Goal: Obtain resource: Download file/media

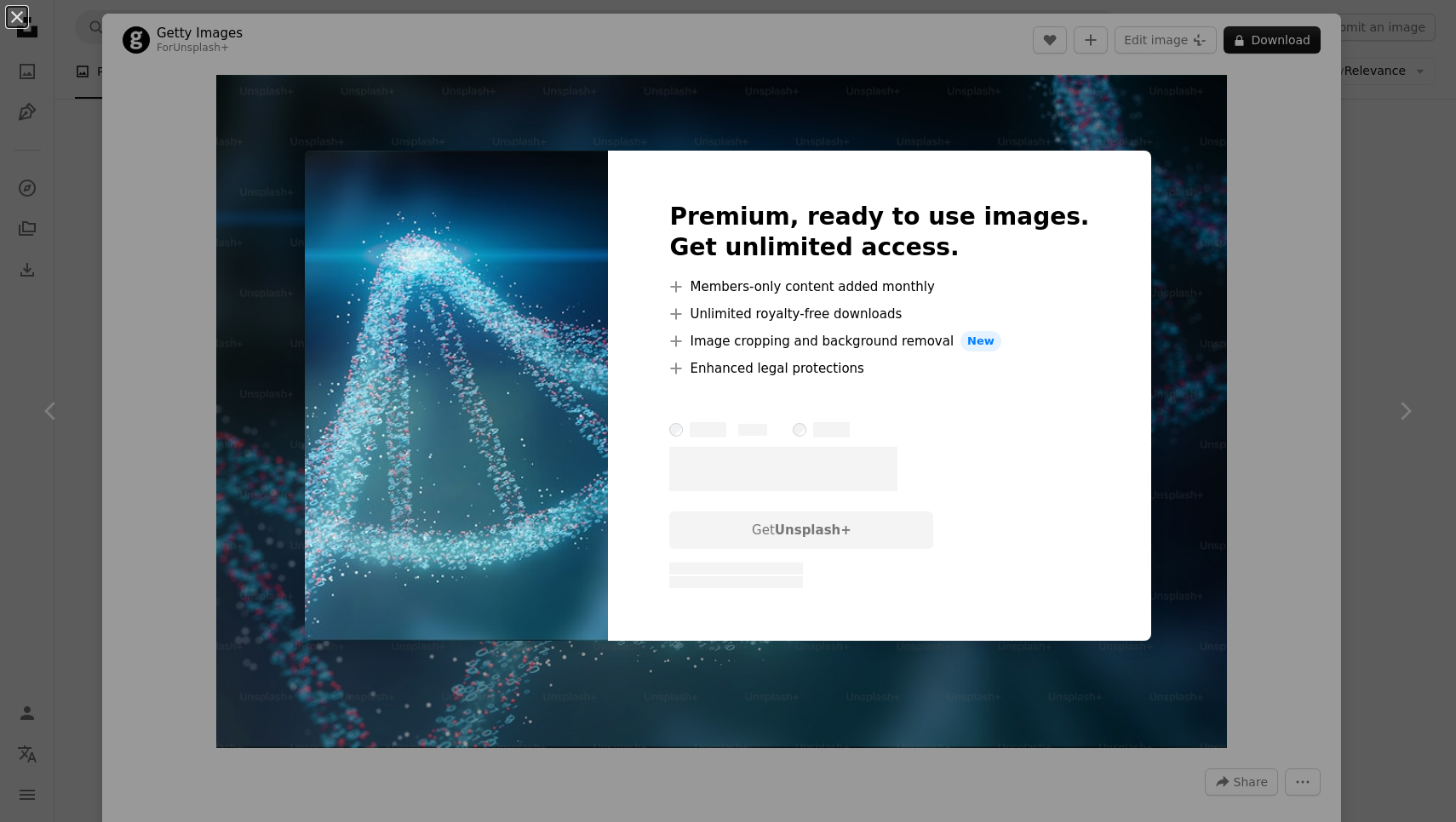
scroll to position [491, 0]
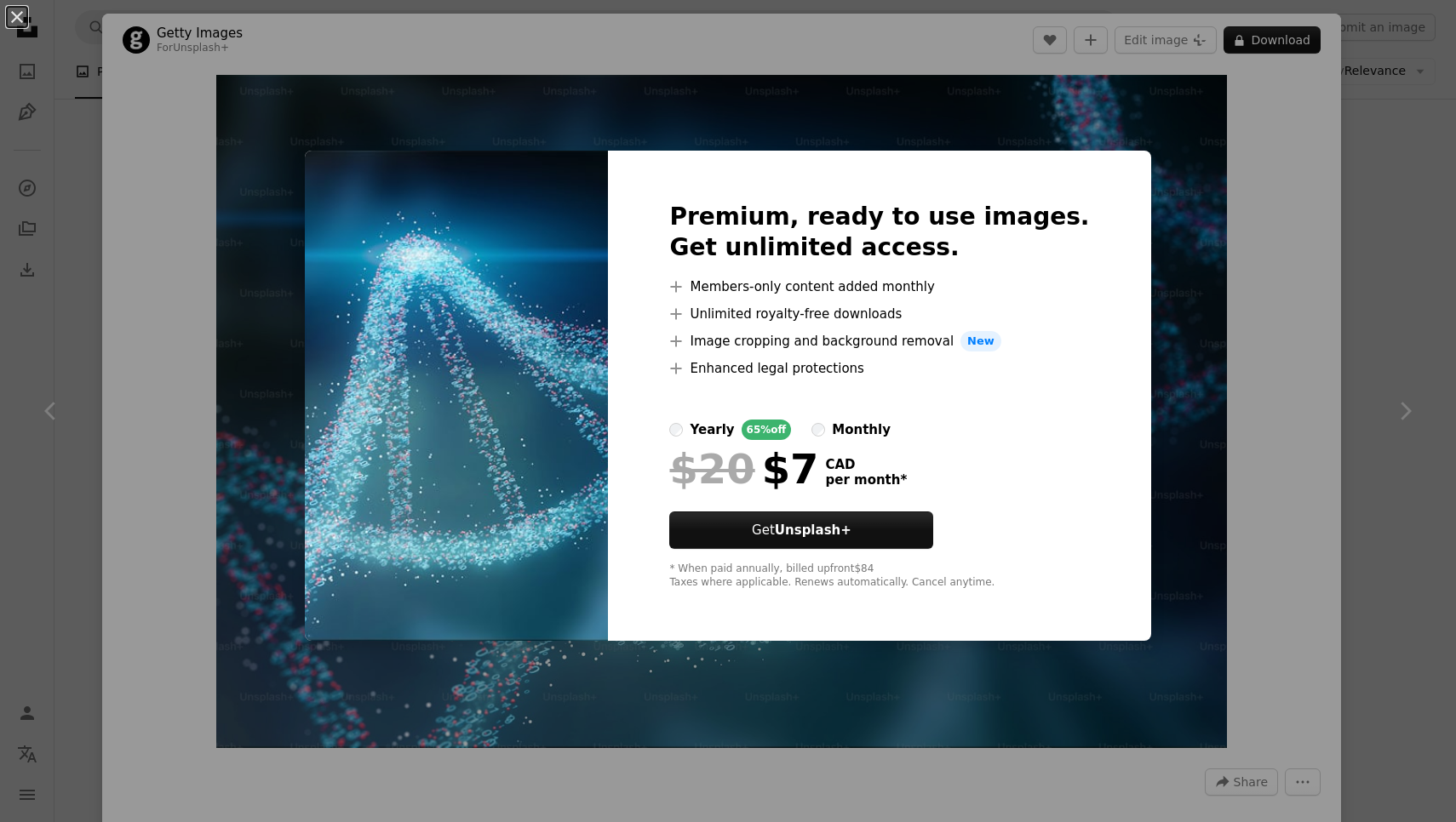
click at [1322, 178] on div "An X shape Premium, ready to use images. Get unlimited access. A plus sign Memb…" at bounding box center [728, 411] width 1456 height 822
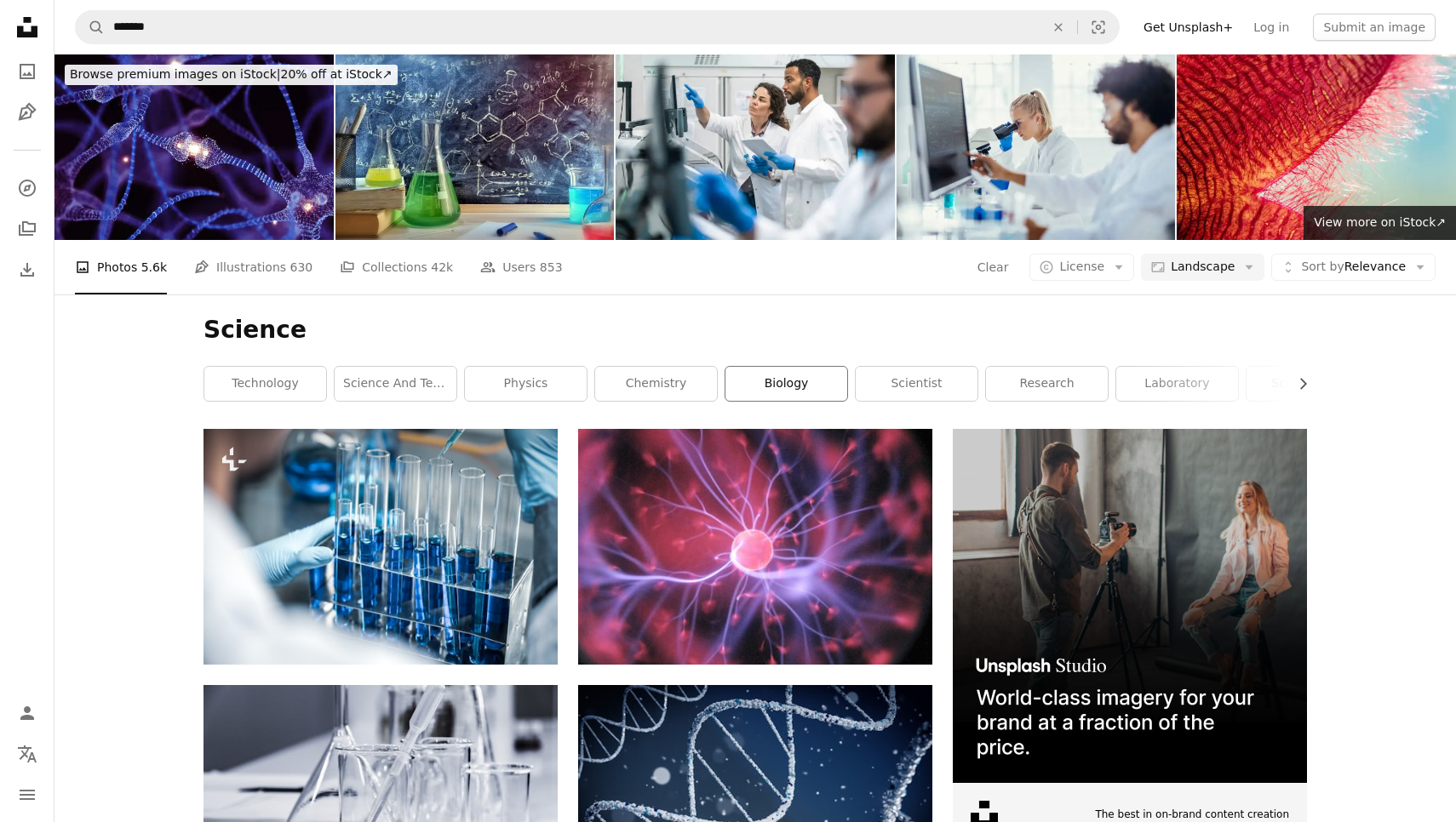
click at [790, 390] on link "biology" at bounding box center [786, 383] width 122 height 34
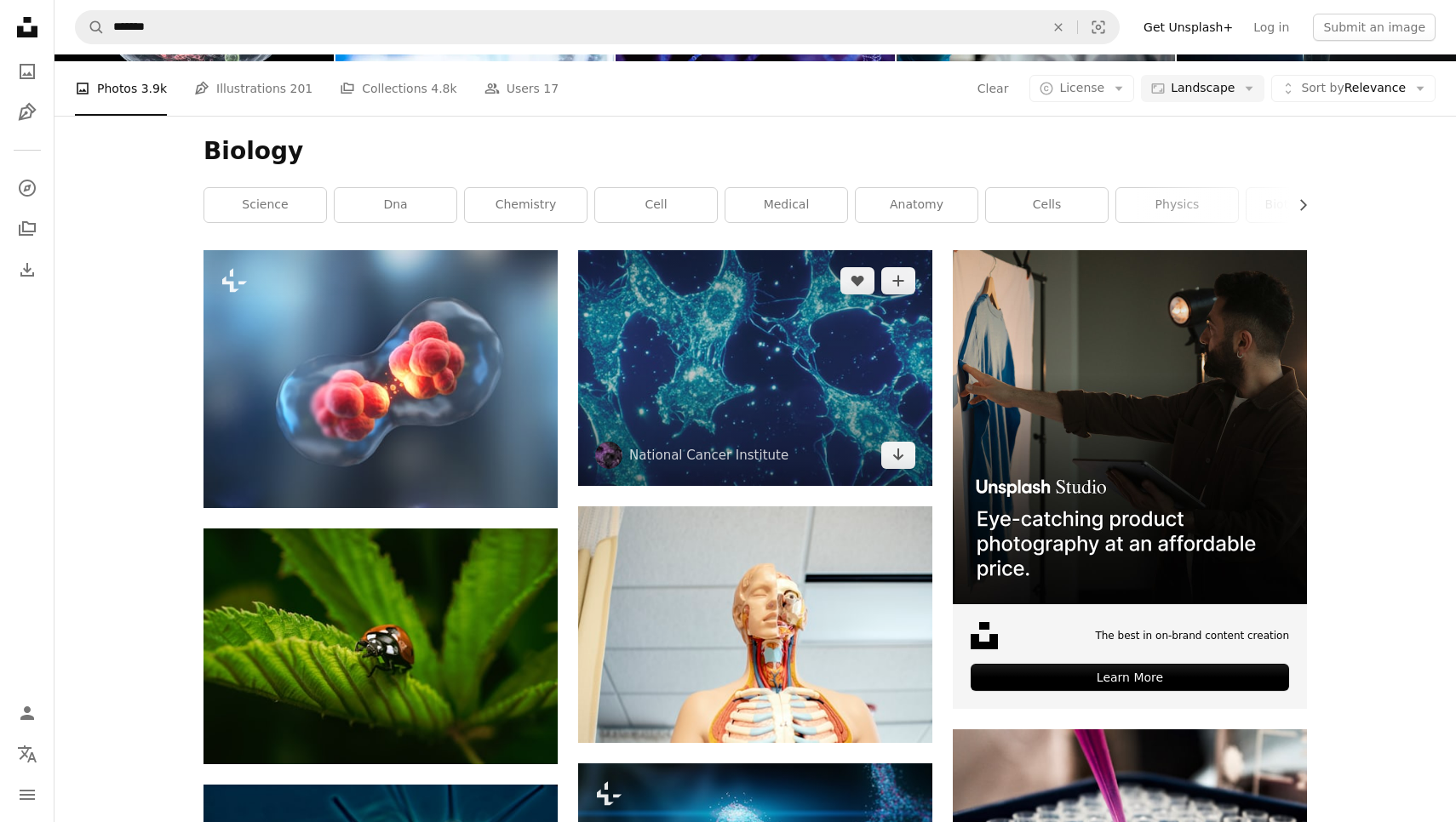
scroll to position [200, 0]
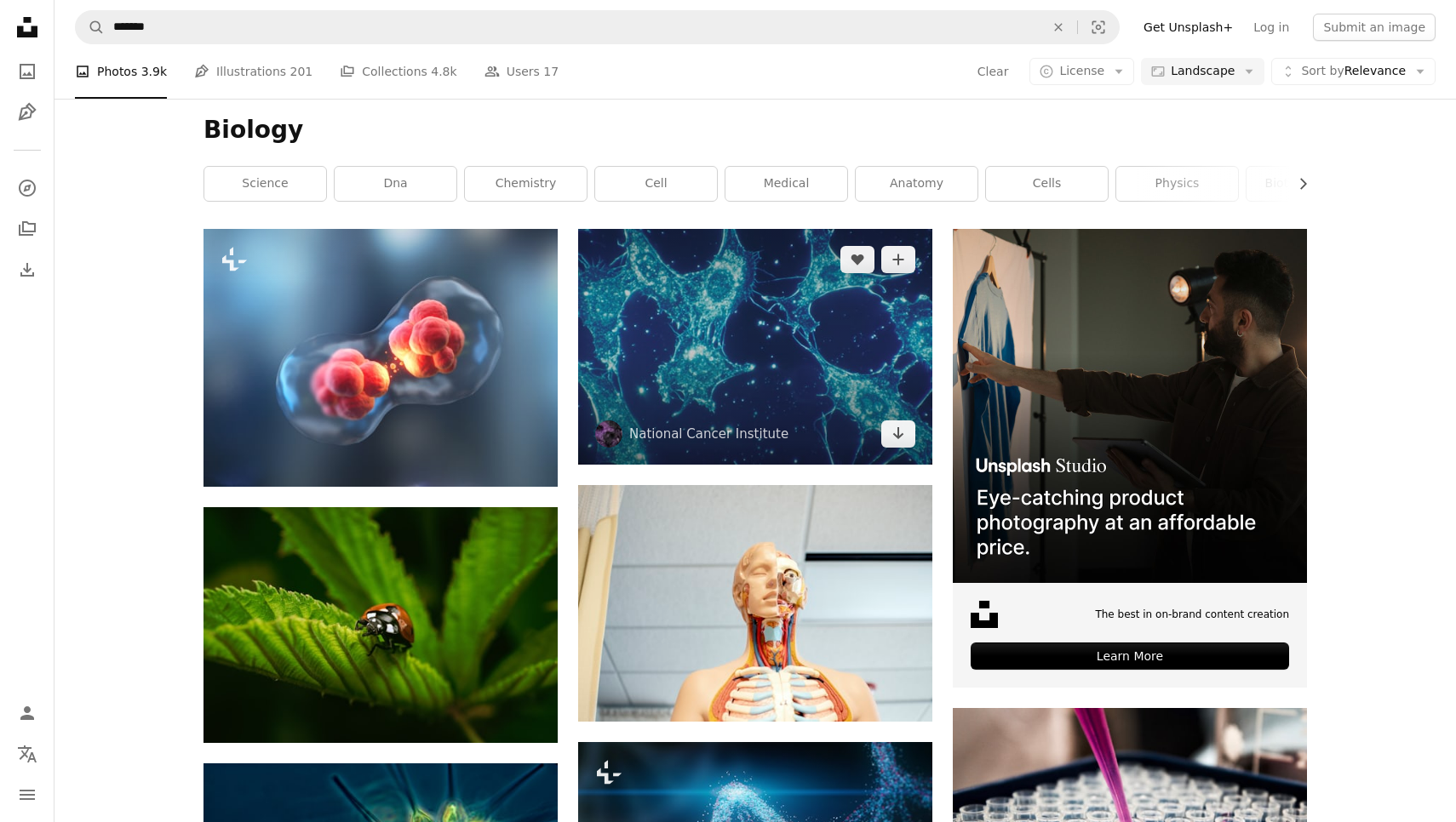
click at [755, 340] on img at bounding box center [755, 347] width 354 height 236
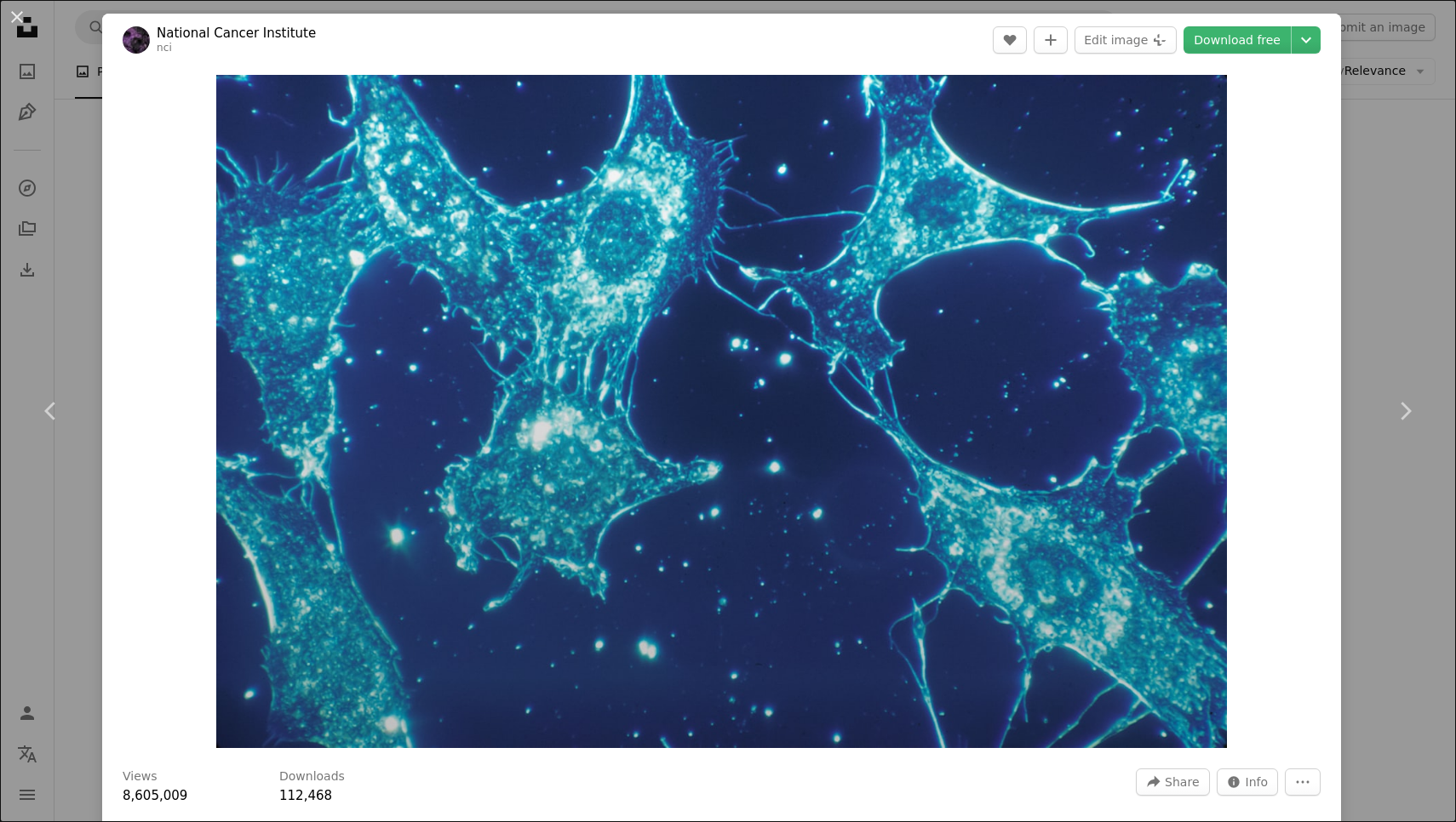
click at [1384, 178] on div "An X shape Chevron left Chevron right National [MEDICAL_DATA] Institute nci A h…" at bounding box center [728, 411] width 1456 height 822
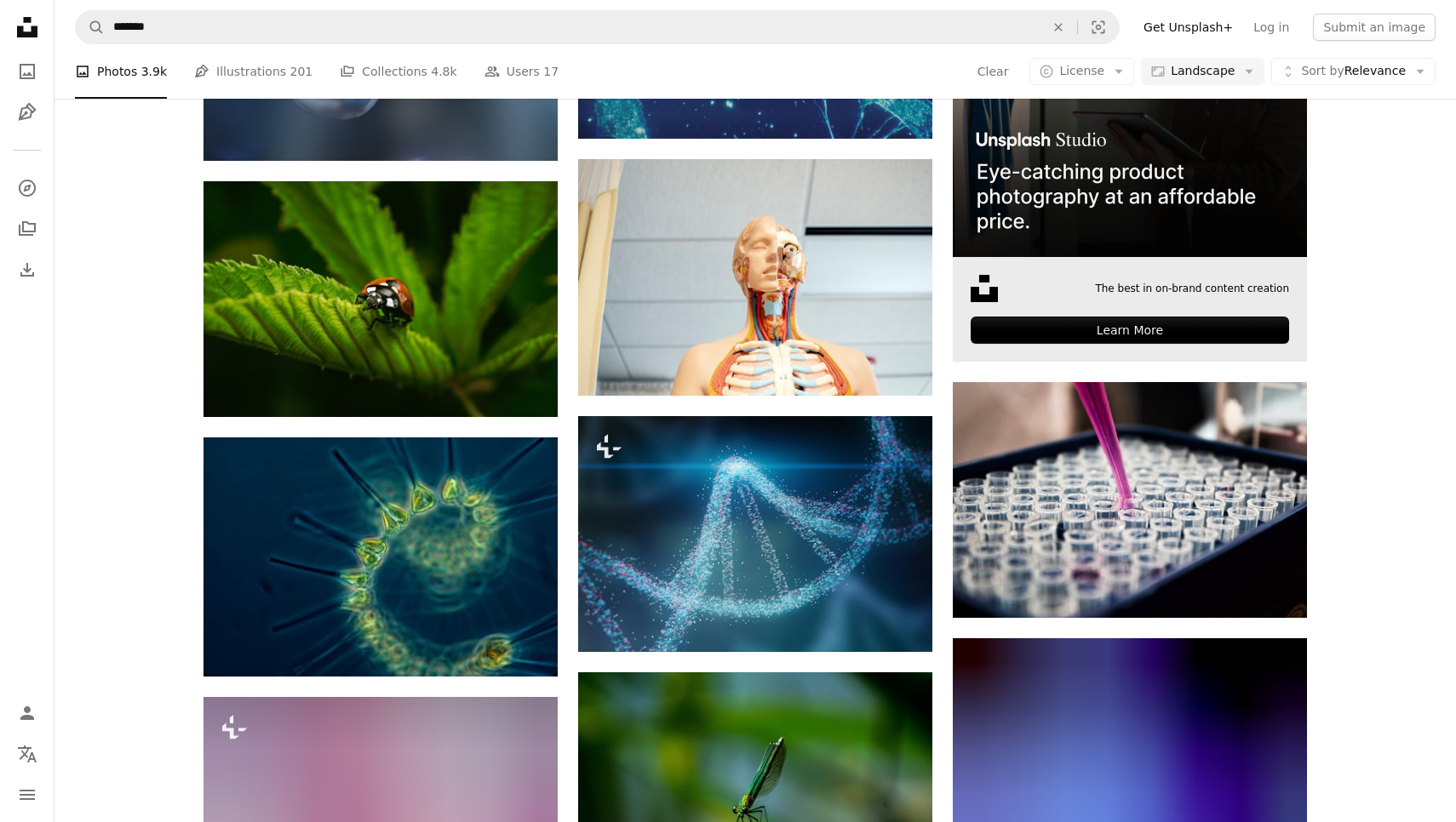
scroll to position [646, 0]
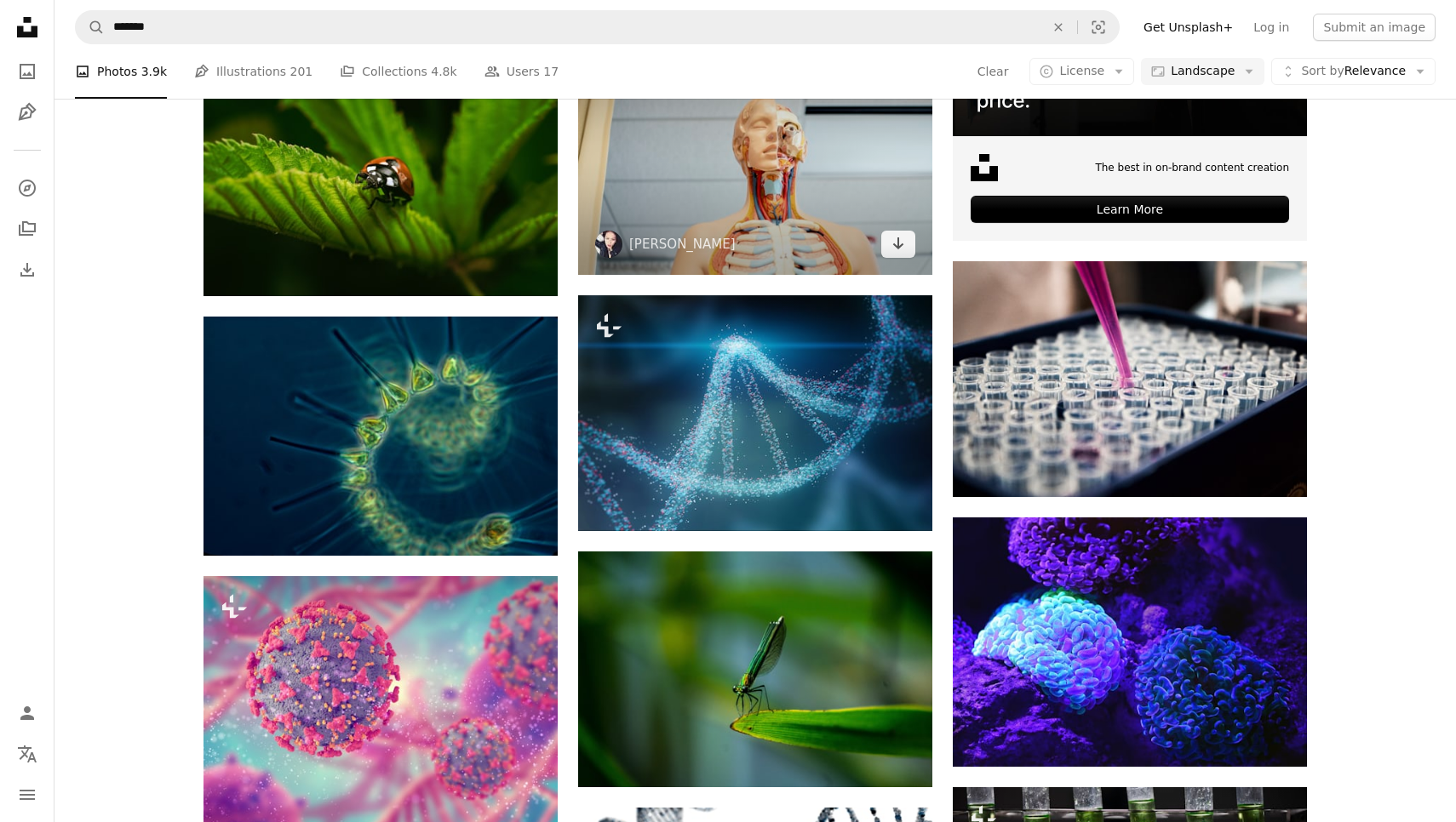
click at [806, 164] on img at bounding box center [755, 156] width 354 height 236
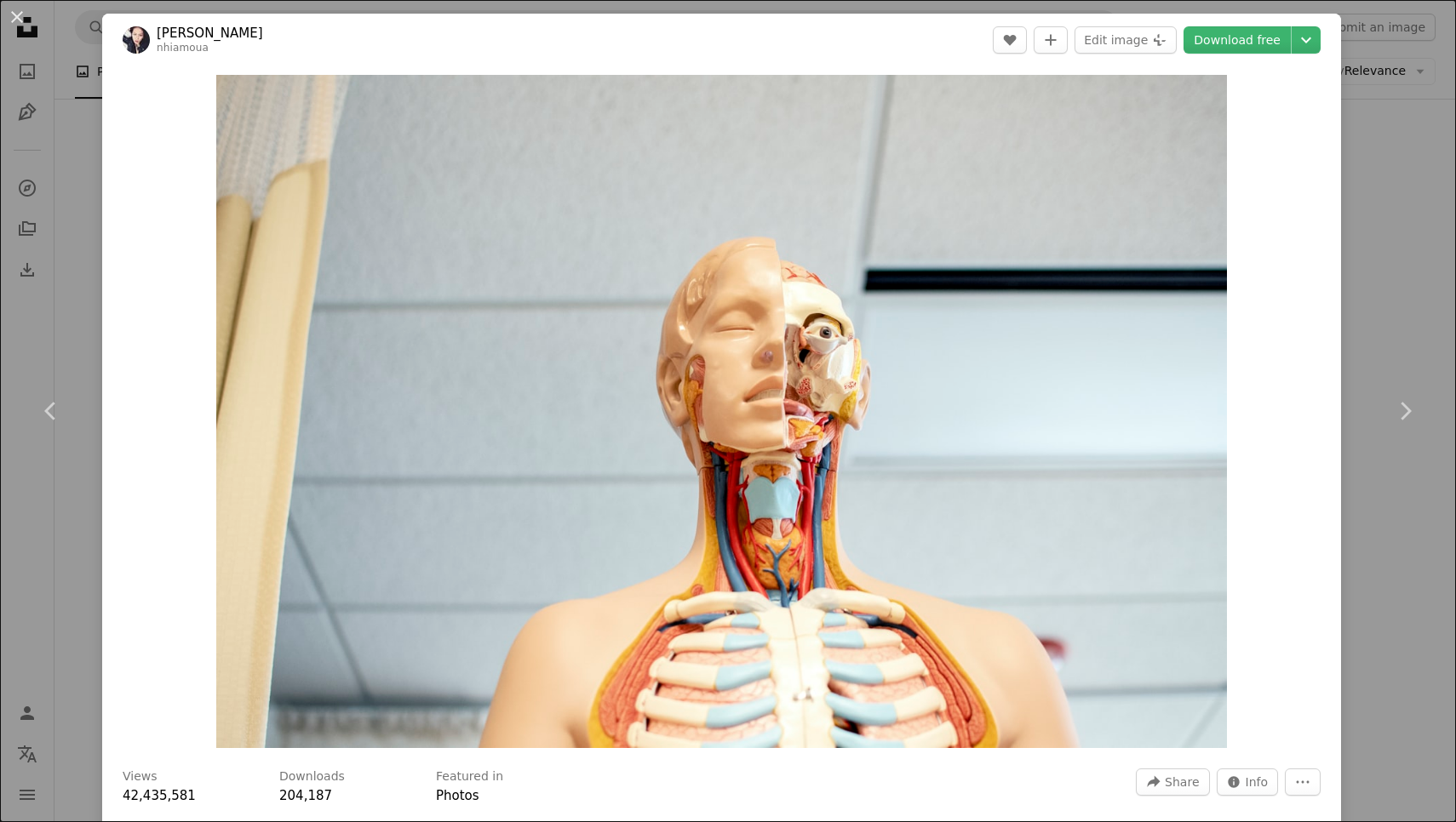
click at [1433, 231] on div "An X shape Chevron left Chevron right [PERSON_NAME] nhiamoua A heart A plus sig…" at bounding box center [728, 411] width 1456 height 822
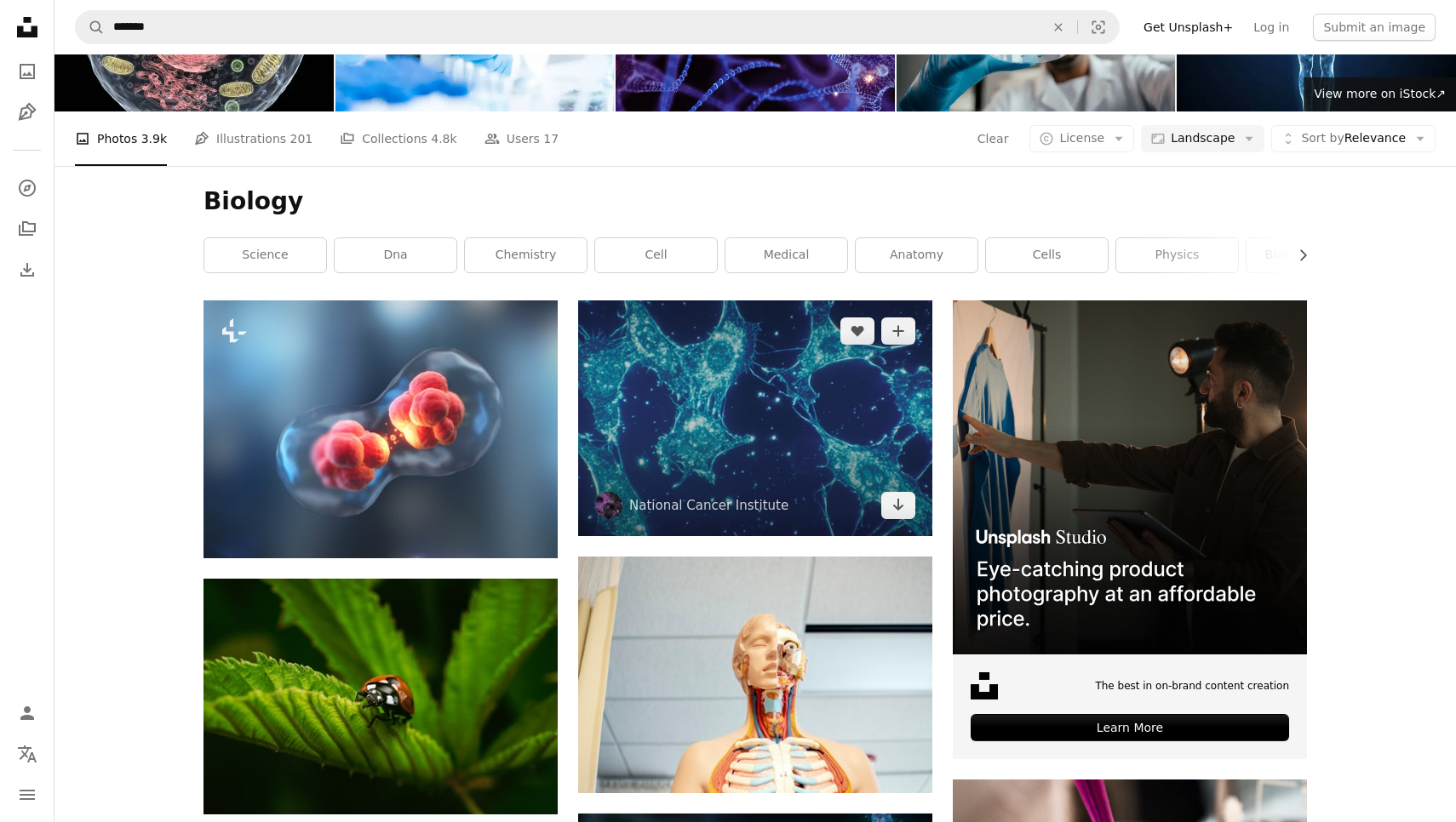
scroll to position [144, 0]
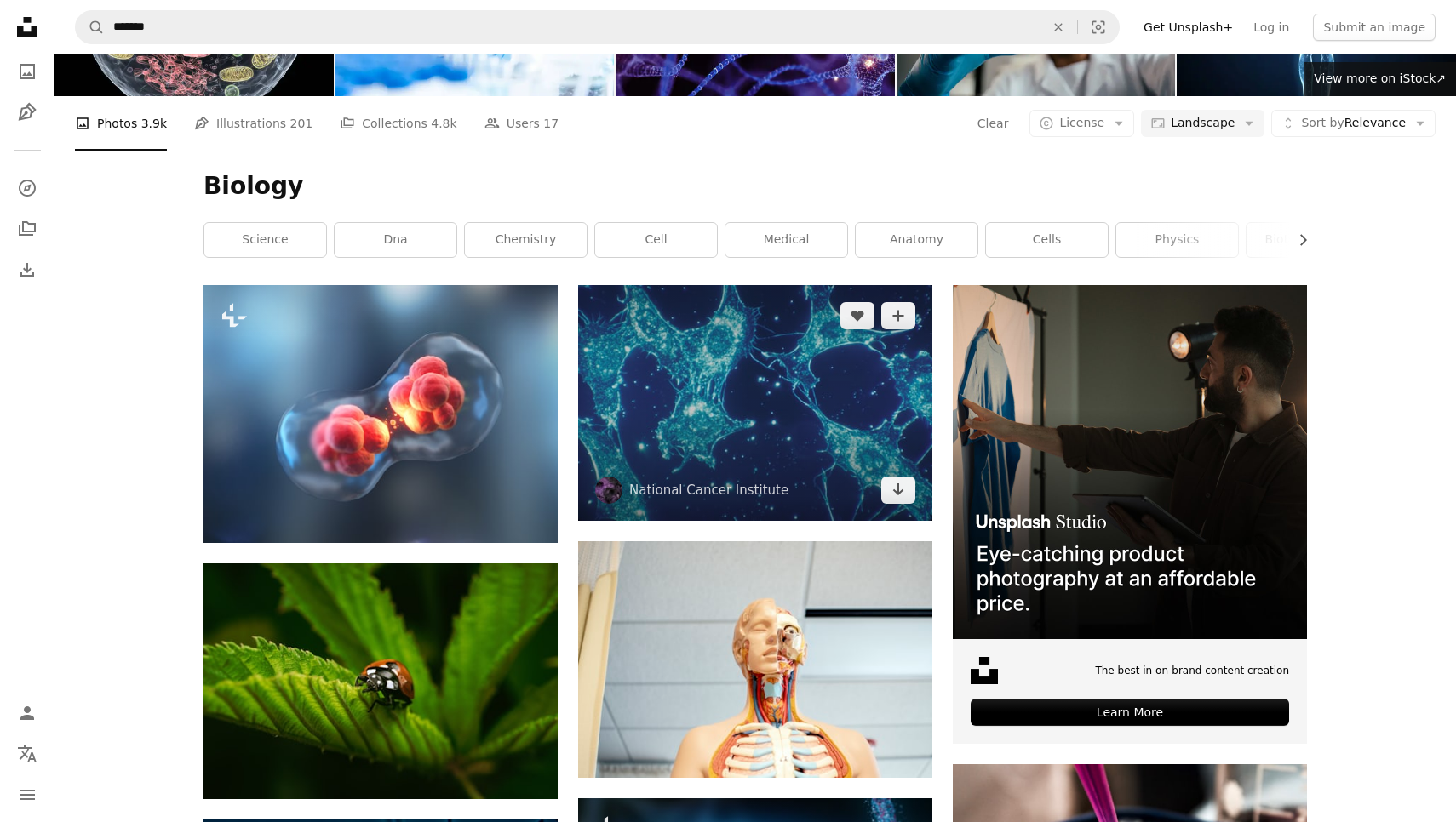
click at [849, 373] on img at bounding box center [755, 403] width 354 height 236
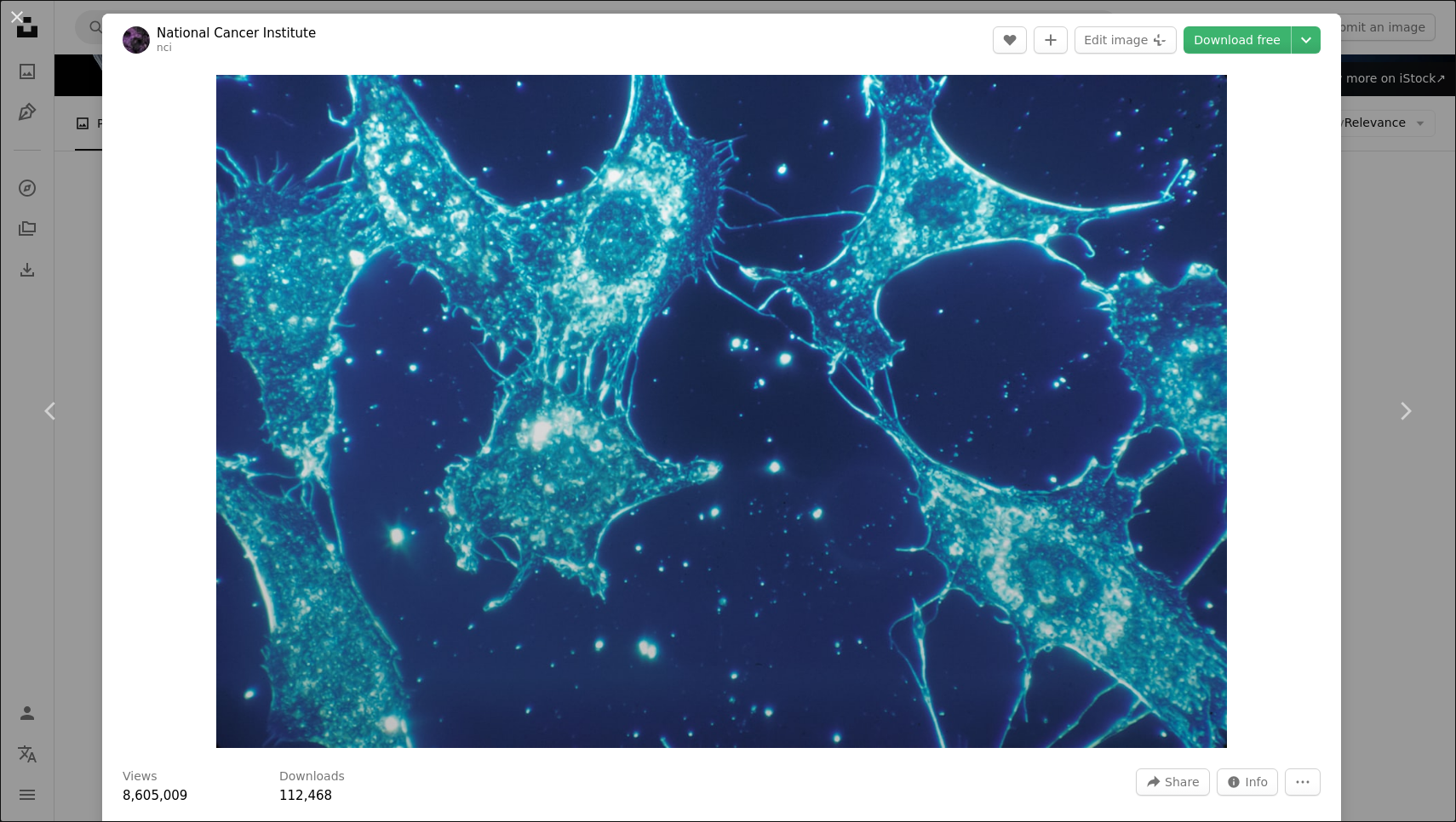
click at [1437, 309] on div "An X shape Chevron left Chevron right National [MEDICAL_DATA] Institute nci A h…" at bounding box center [728, 411] width 1456 height 822
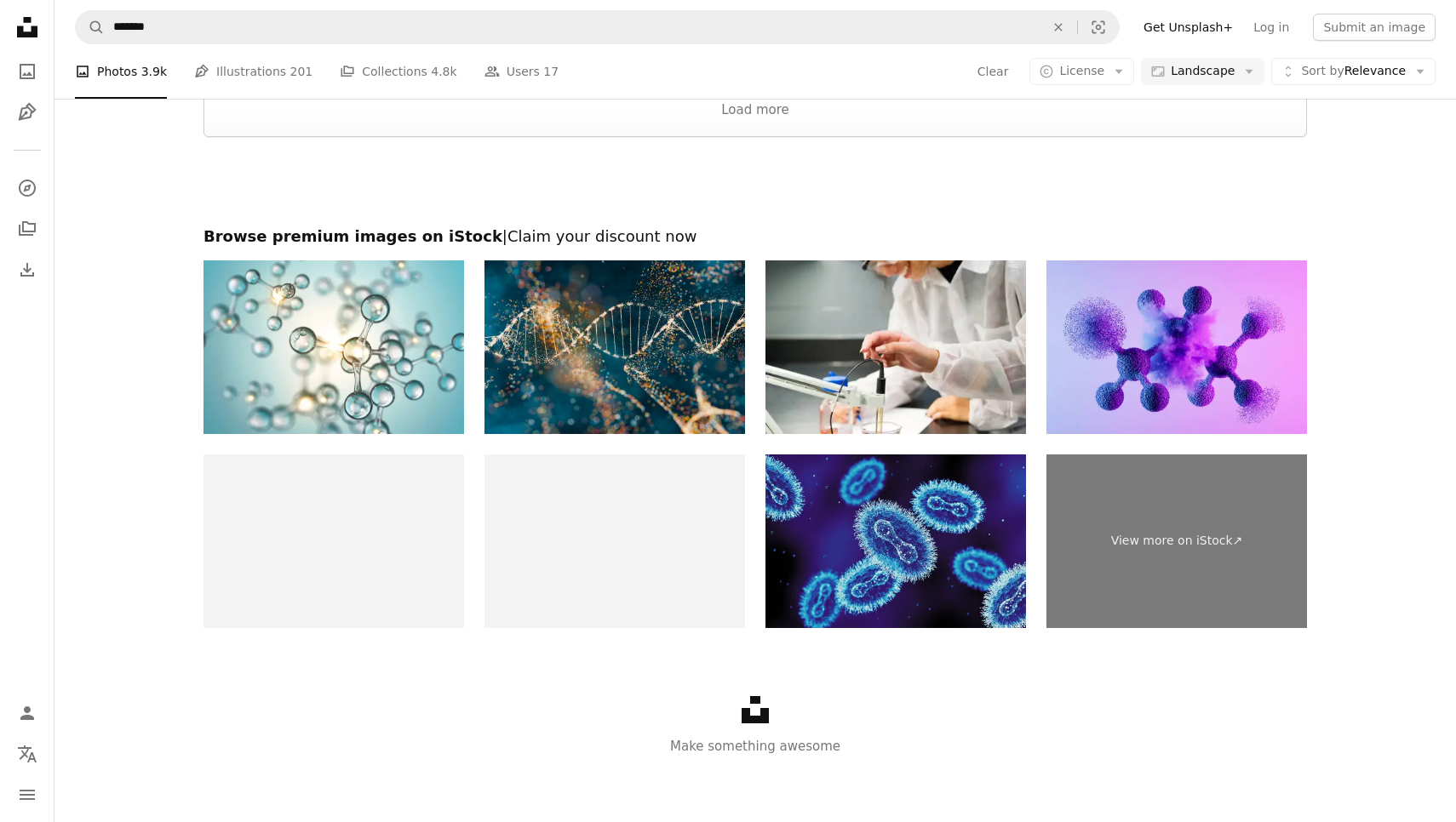
scroll to position [2122, 0]
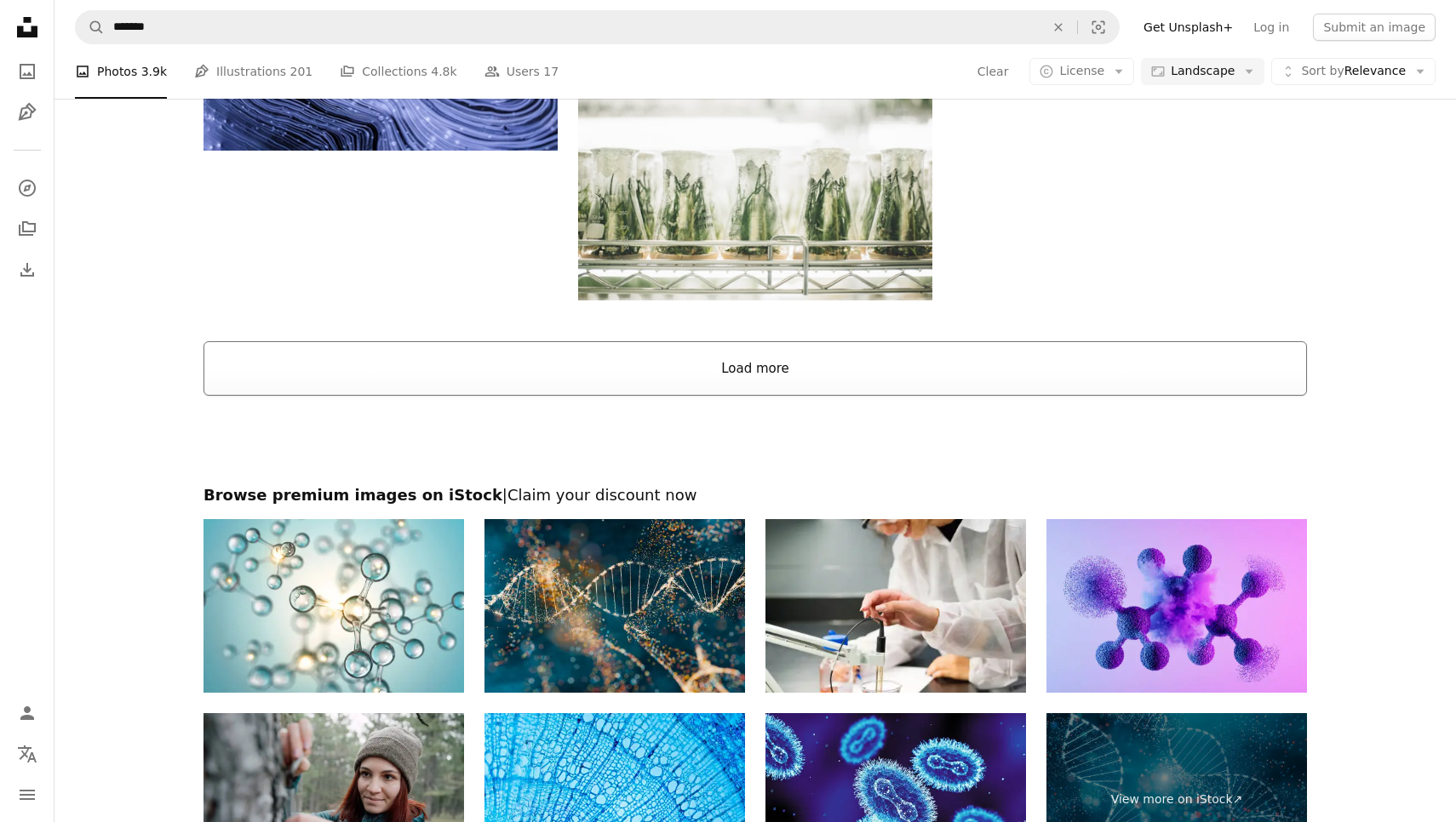
click at [800, 360] on button "Load more" at bounding box center [755, 368] width 1103 height 55
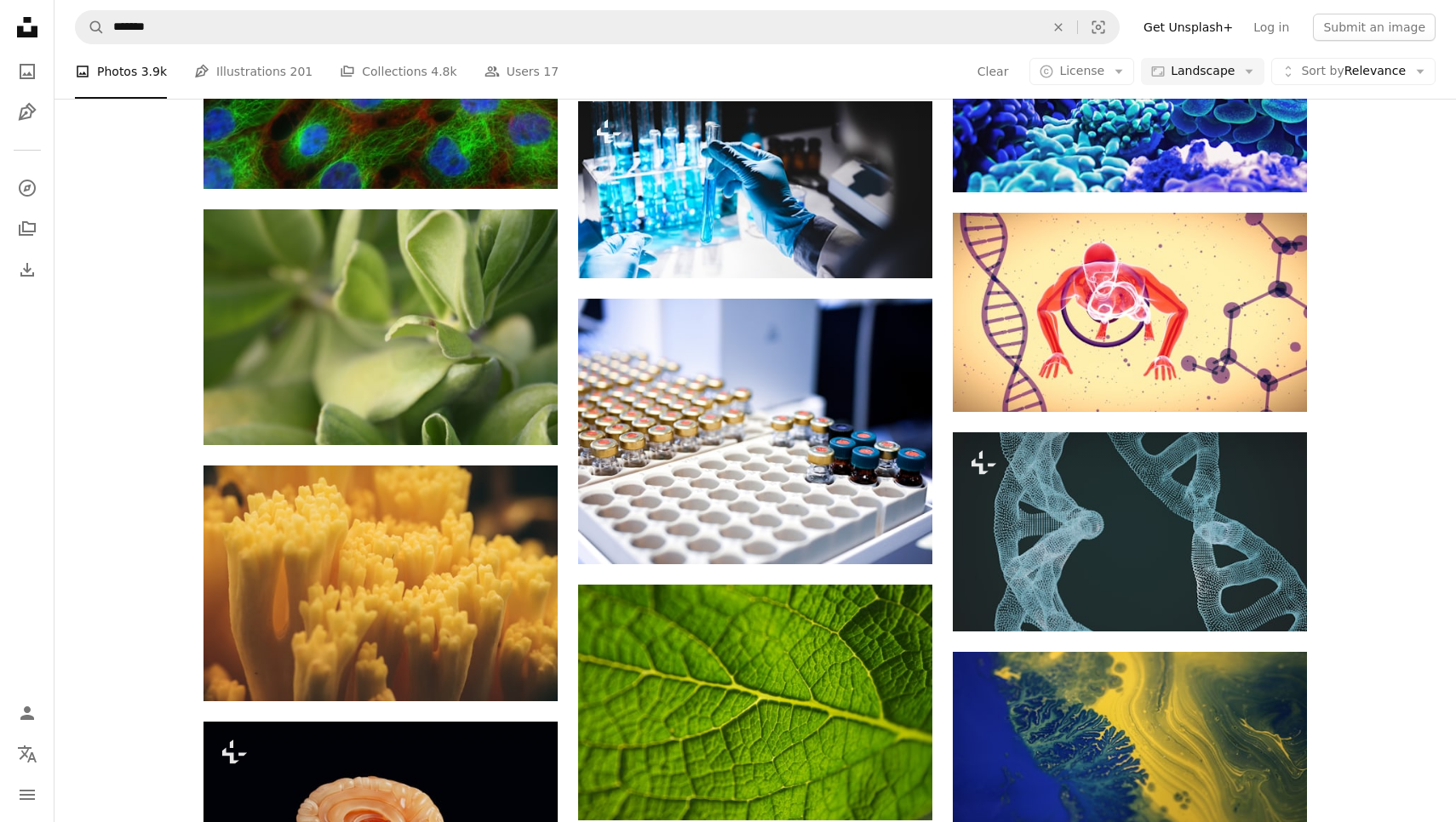
scroll to position [3272, 0]
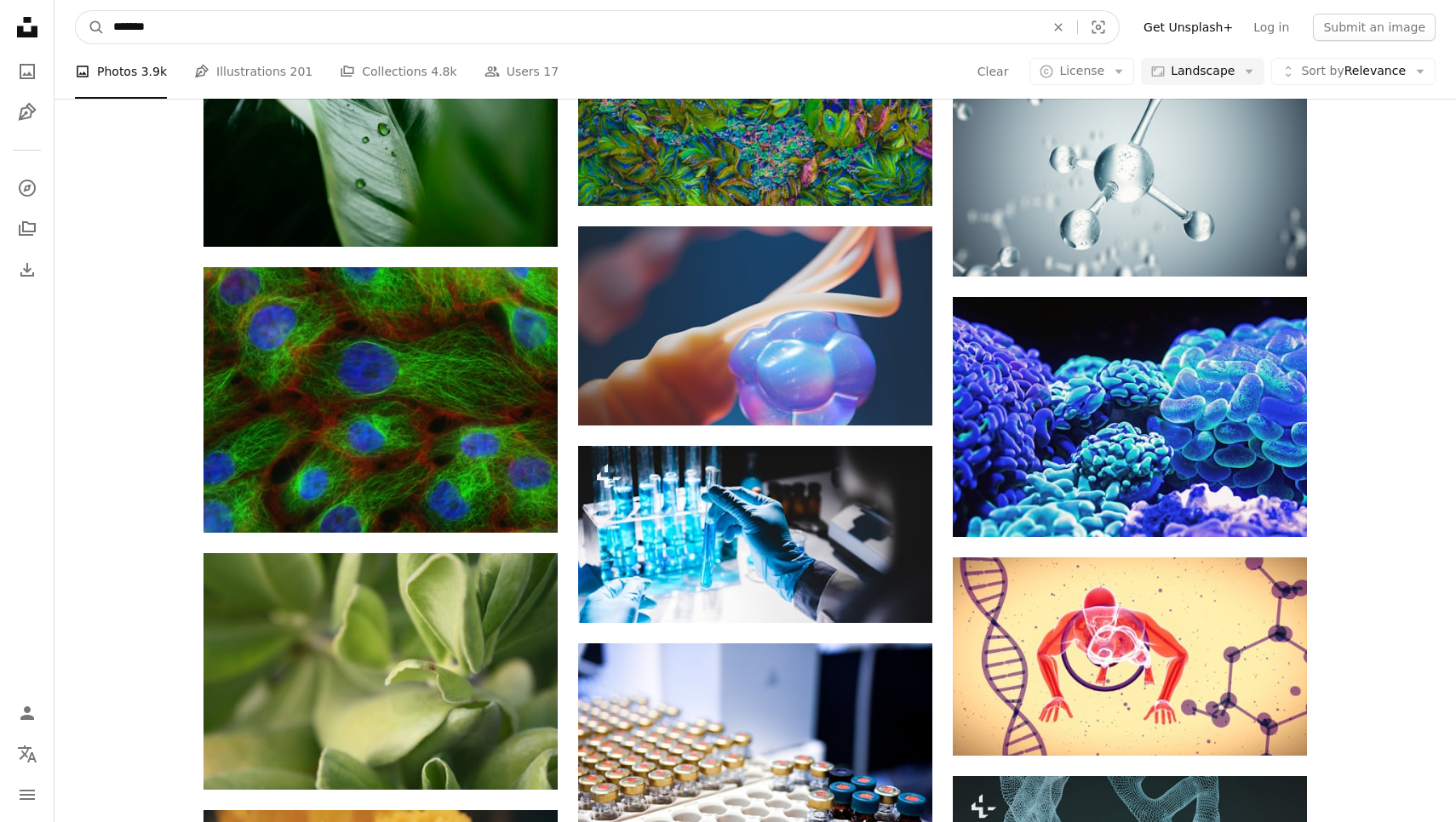
click at [730, 27] on input "*******" at bounding box center [572, 27] width 935 height 32
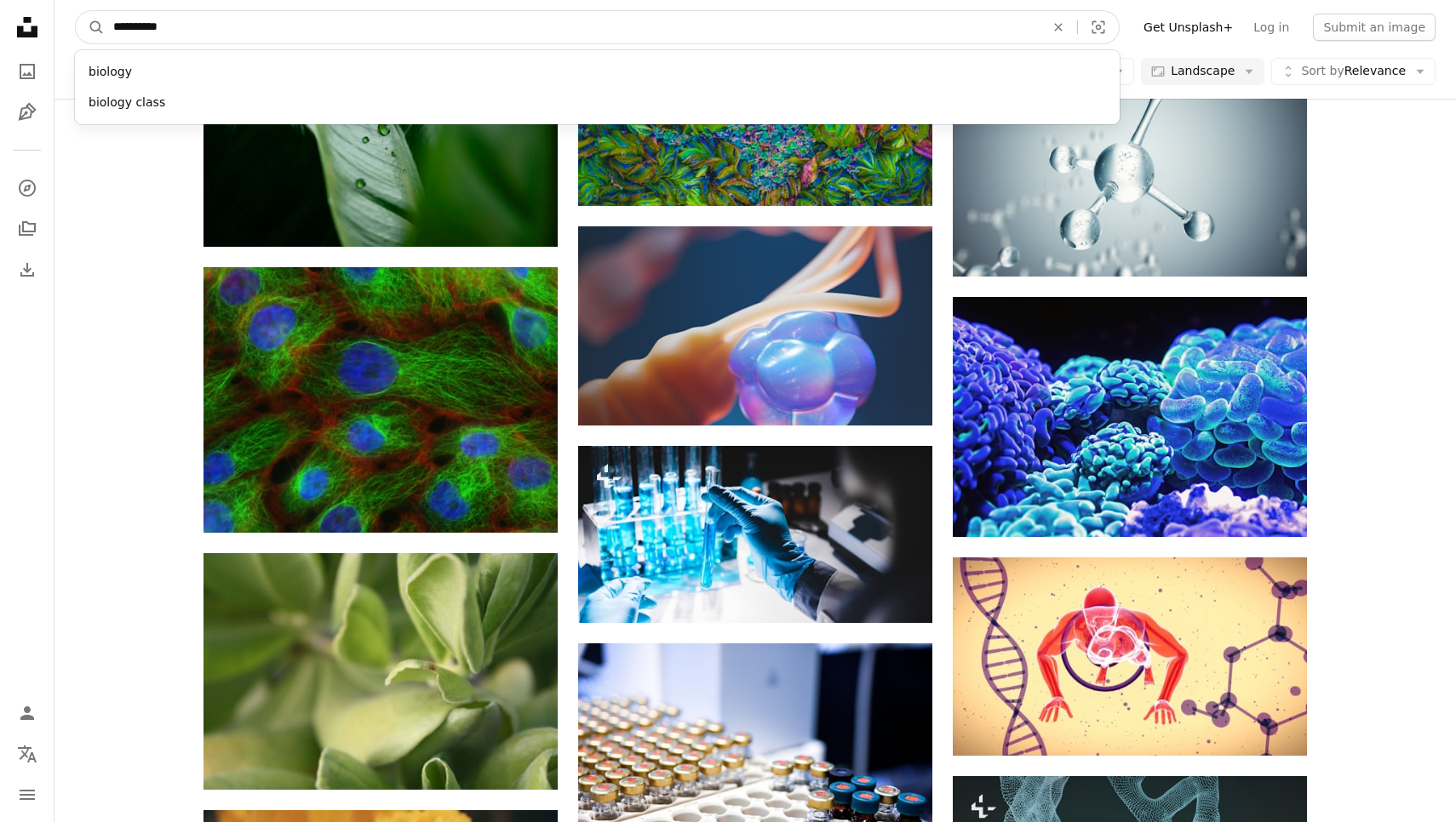
type input "**********"
click at [91, 27] on button "A magnifying glass" at bounding box center [91, 27] width 29 height 32
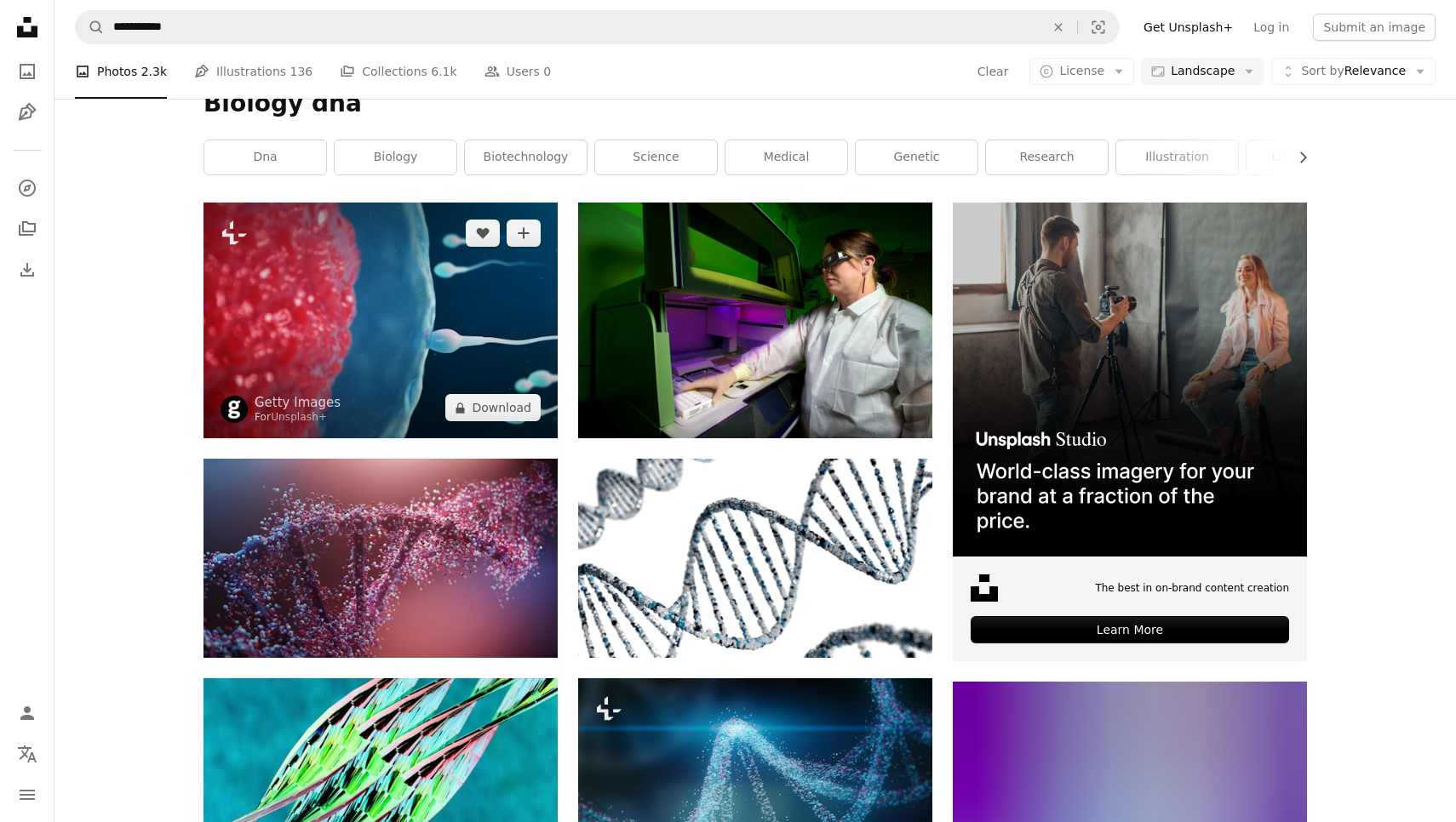
scroll to position [270, 0]
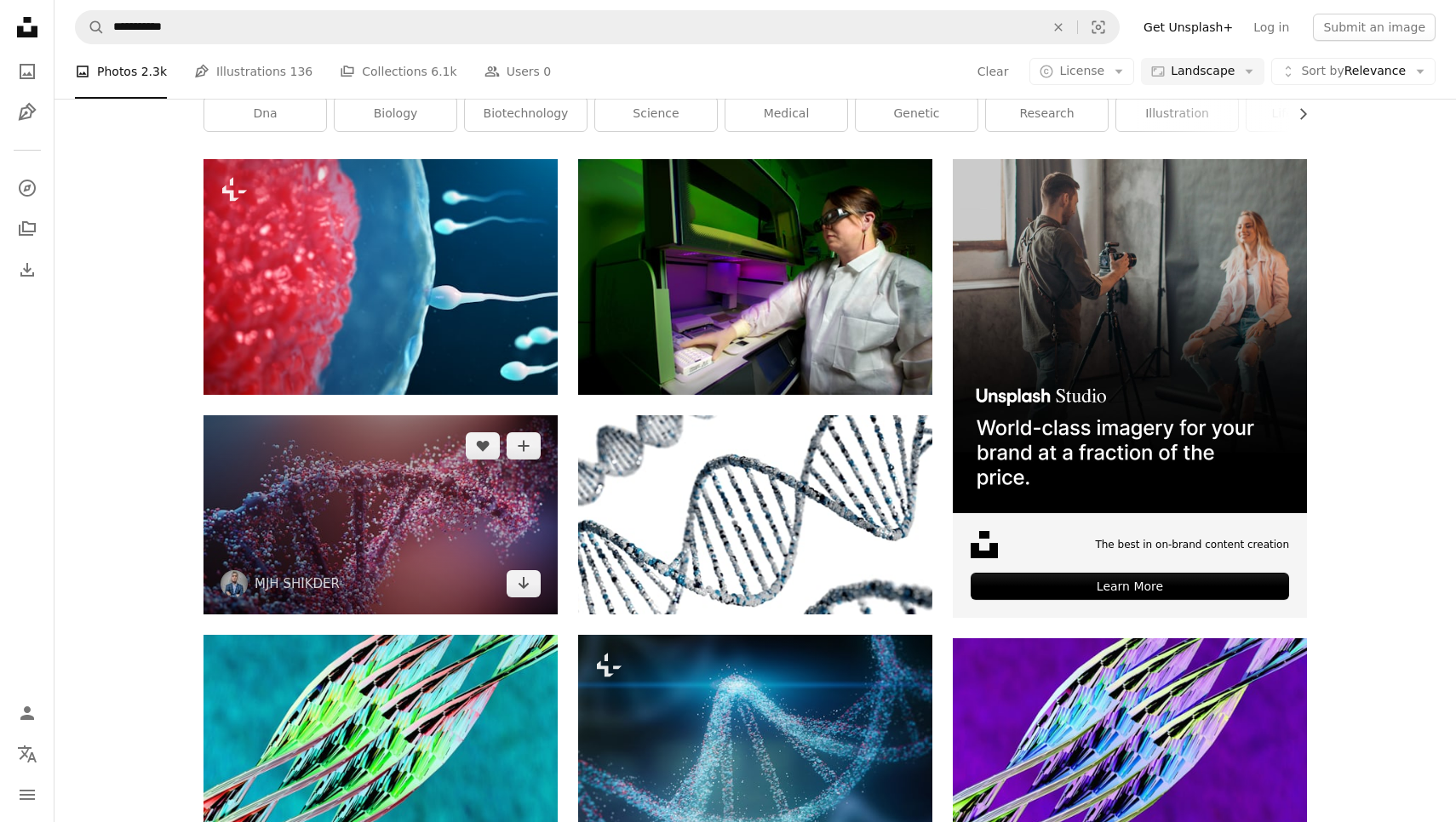
click at [495, 541] on img at bounding box center [380, 515] width 354 height 199
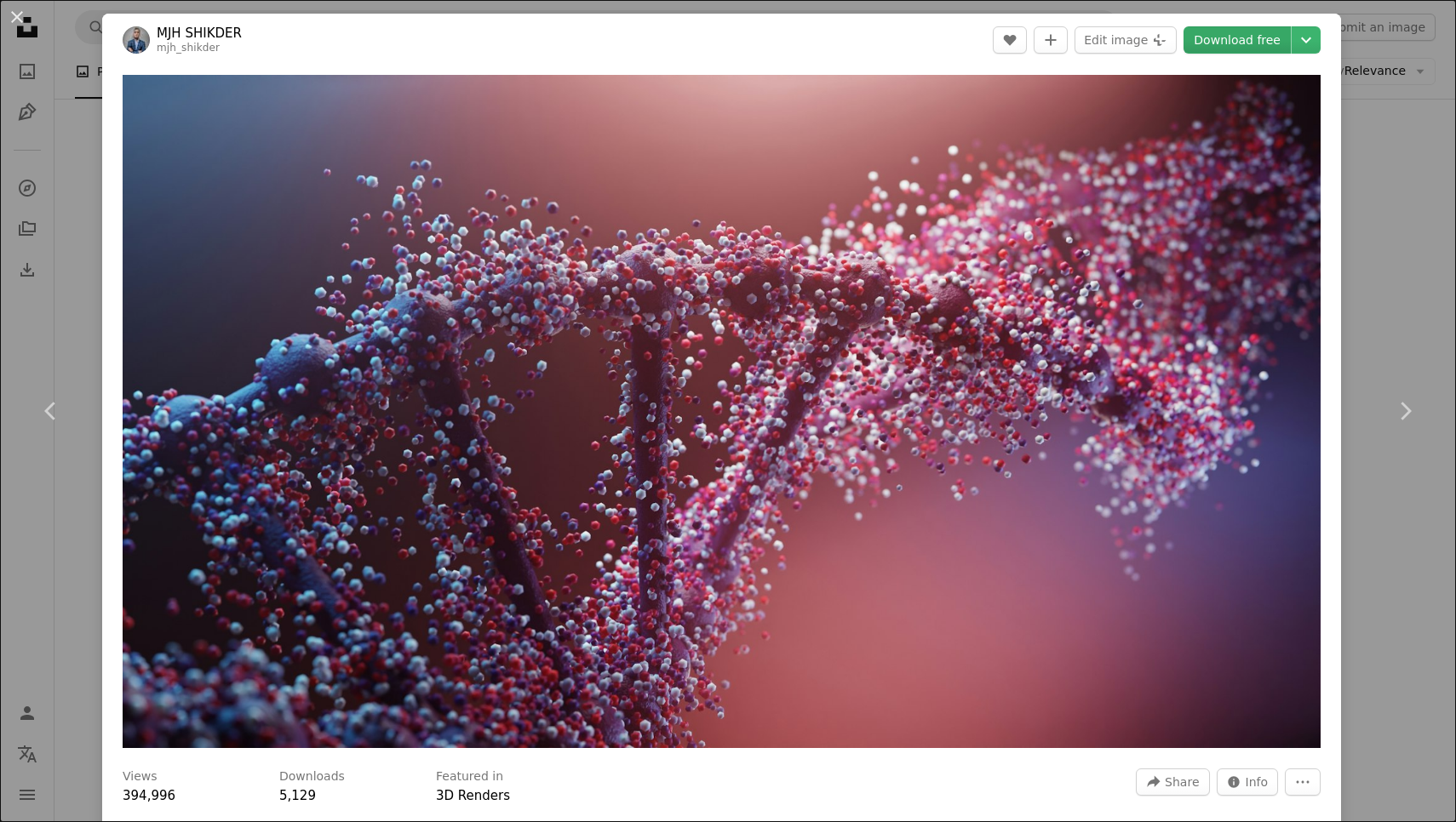
click at [1284, 50] on link "Download free" at bounding box center [1237, 40] width 107 height 27
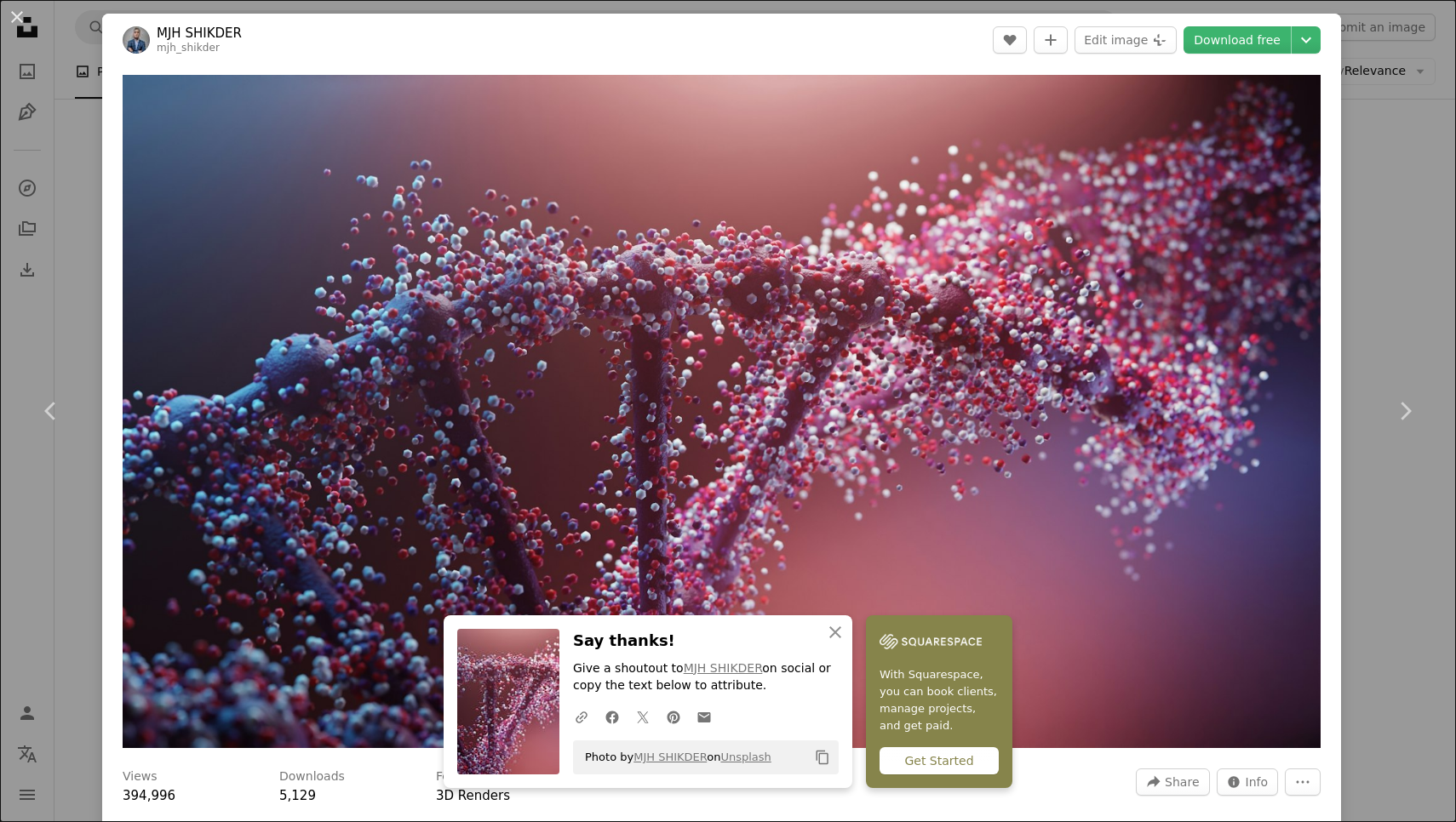
click at [1093, 2] on div "An X shape Chevron left Chevron right MJH [PERSON_NAME] mjh_shikder A heart A p…" at bounding box center [728, 411] width 1456 height 822
